Goal: Entertainment & Leisure: Consume media (video, audio)

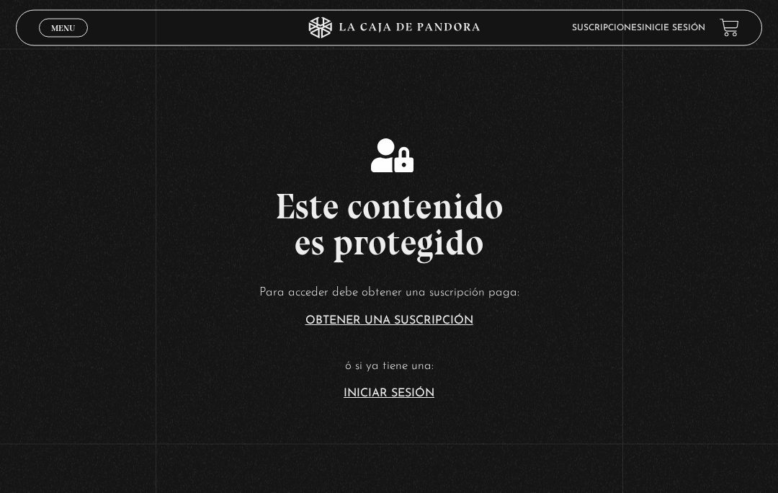
scroll to position [158, 0]
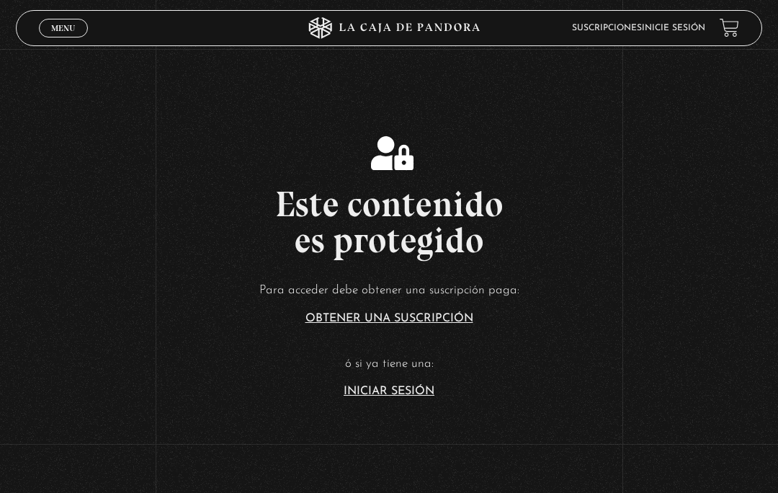
click at [360, 397] on link "Iniciar Sesión" at bounding box center [389, 391] width 91 height 12
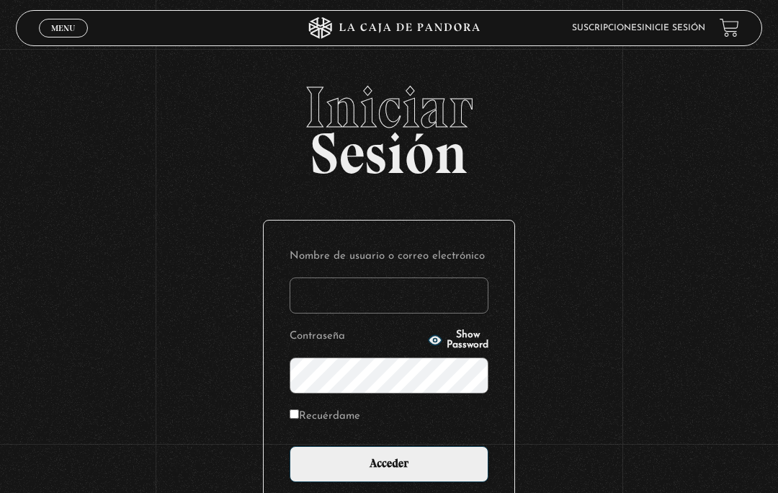
type input "[EMAIL_ADDRESS][DOMAIN_NAME]"
click at [439, 481] on input "Acceder" at bounding box center [389, 464] width 199 height 36
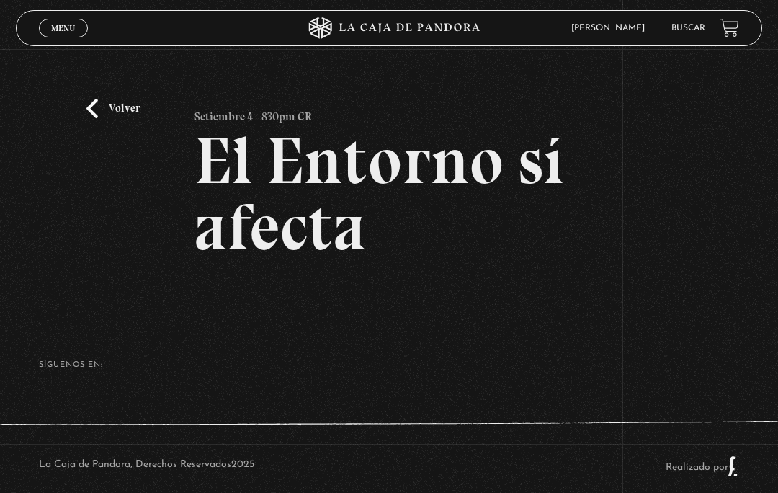
click at [124, 115] on link "Volver" at bounding box center [112, 108] width 53 height 19
